Goal: Task Accomplishment & Management: Manage account settings

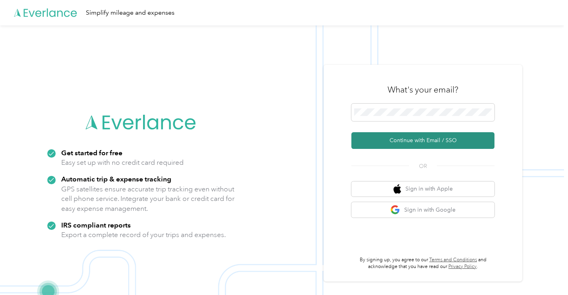
click at [414, 144] on button "Continue with Email / SSO" at bounding box center [423, 140] width 143 height 17
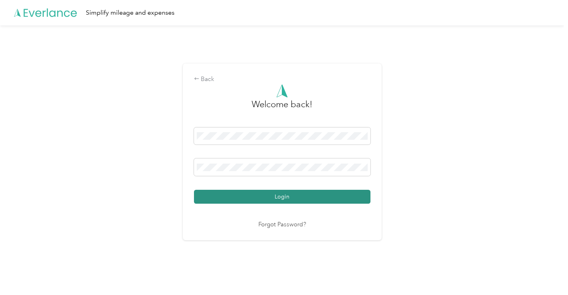
click at [272, 203] on button "Login" at bounding box center [282, 197] width 177 height 14
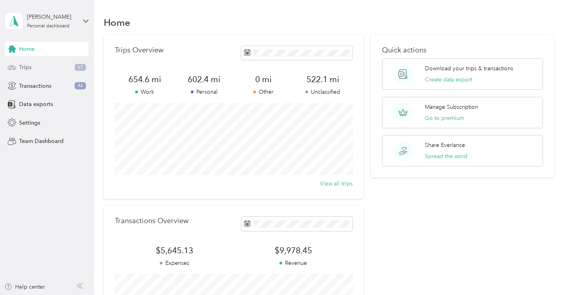
click at [41, 67] on div "Trips 65" at bounding box center [47, 67] width 84 height 14
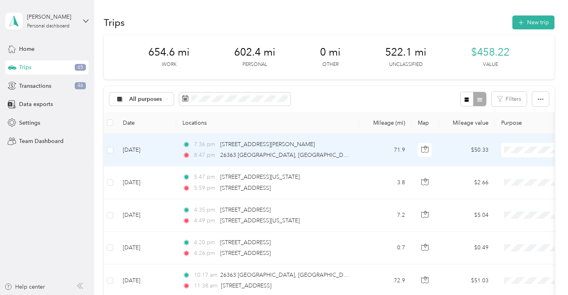
click at [504, 177] on span "Personal" at bounding box center [527, 179] width 74 height 8
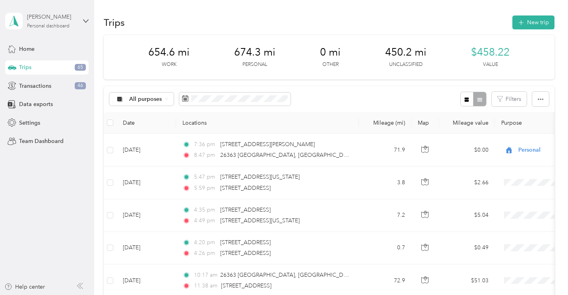
click at [77, 18] on div "[PERSON_NAME] Personal dashboard" at bounding box center [47, 21] width 84 height 28
click at [43, 62] on div "Log out" at bounding box center [89, 65] width 156 height 14
